Goal: Find specific page/section: Find specific page/section

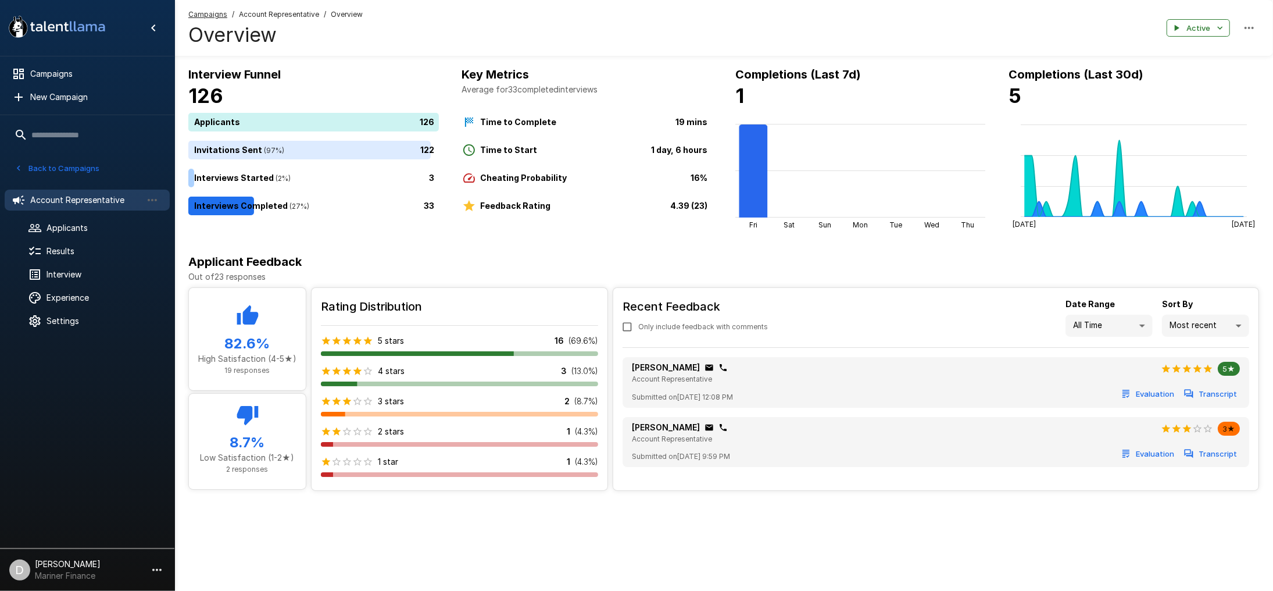
scroll to position [1031, 0]
click at [77, 165] on button "Back to Campaigns" at bounding box center [57, 168] width 91 height 18
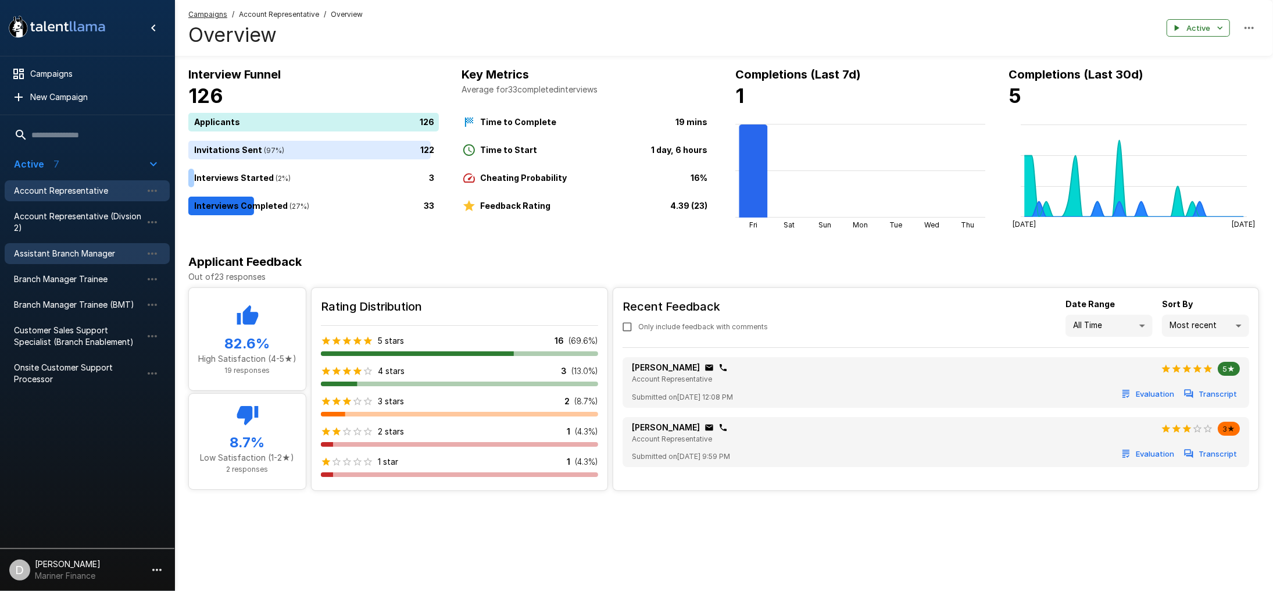
click at [92, 255] on span "Assistant Branch Manager" at bounding box center [78, 254] width 128 height 12
